Goal: Task Accomplishment & Management: Manage account settings

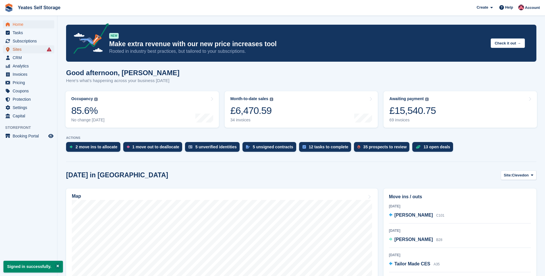
click at [19, 49] on span "Sites" at bounding box center [30, 49] width 34 height 8
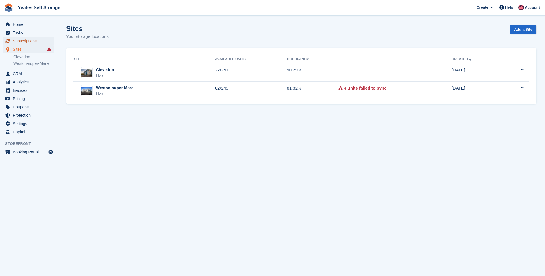
drag, startPoint x: 0, startPoint y: 0, endPoint x: 26, endPoint y: 41, distance: 48.6
click at [26, 41] on span "Subscriptions" at bounding box center [30, 41] width 34 height 8
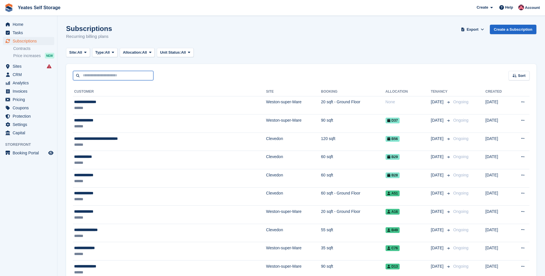
click at [93, 74] on input "text" at bounding box center [113, 75] width 80 height 9
type input "******"
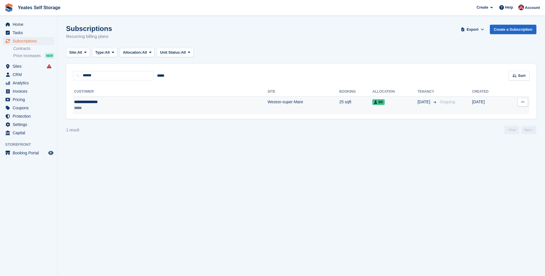
click at [268, 102] on td "Weston-super-Mare" at bounding box center [303, 105] width 71 height 18
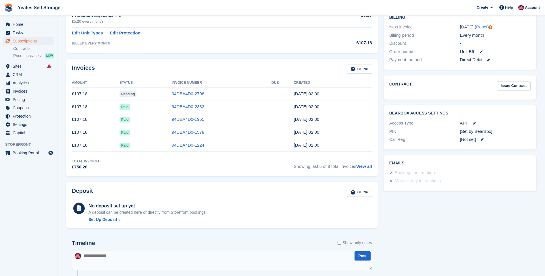
scroll to position [221, 0]
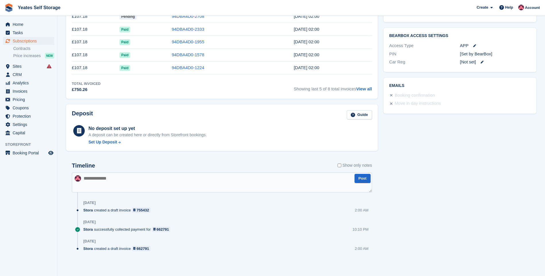
click at [127, 181] on textarea at bounding box center [222, 183] width 300 height 20
click at [176, 180] on textarea "**********" at bounding box center [222, 183] width 300 height 20
type textarea "**********"
click at [364, 181] on button "Post" at bounding box center [362, 178] width 16 height 9
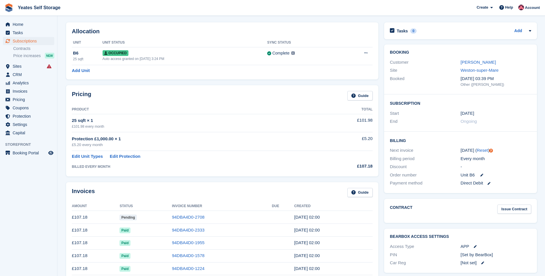
scroll to position [0, 0]
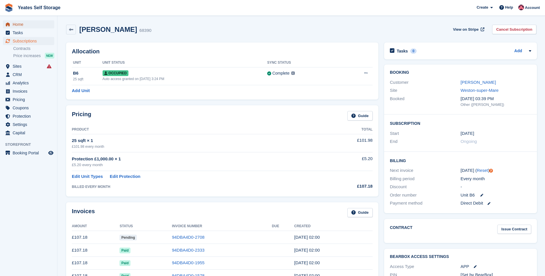
click at [22, 23] on span "Home" at bounding box center [30, 24] width 34 height 8
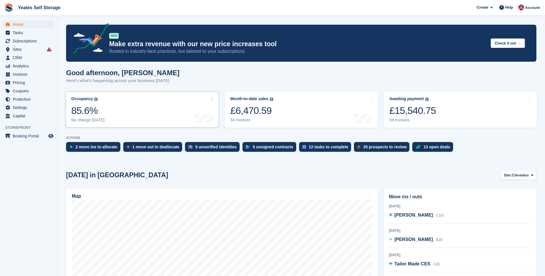
click at [211, 100] on icon at bounding box center [211, 99] width 3 height 5
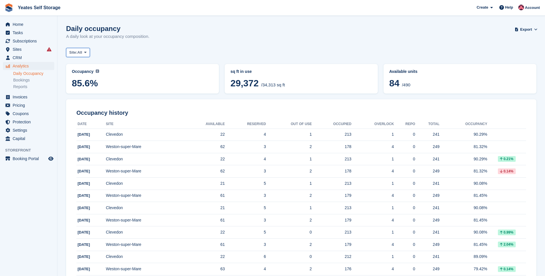
click at [86, 52] on icon at bounding box center [85, 53] width 2 height 4
click at [83, 76] on link "Clevedon" at bounding box center [94, 76] width 50 height 10
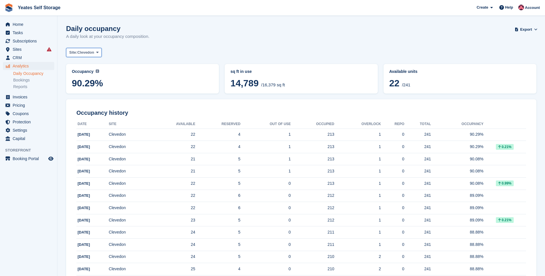
click at [98, 53] on icon at bounding box center [97, 53] width 2 height 4
click at [92, 87] on link "Weston-super-Mare" at bounding box center [94, 87] width 50 height 10
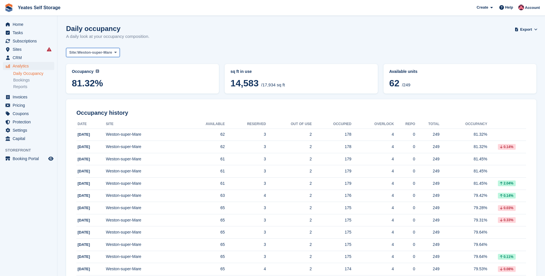
click at [115, 52] on icon at bounding box center [115, 53] width 2 height 4
click at [82, 67] on link "All" at bounding box center [94, 66] width 50 height 10
